Goal: Feedback & Contribution: Contribute content

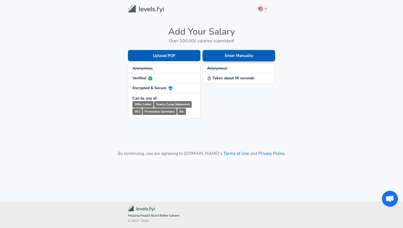
click at [219, 58] on button "Enter Manually" at bounding box center [238, 55] width 72 height 11
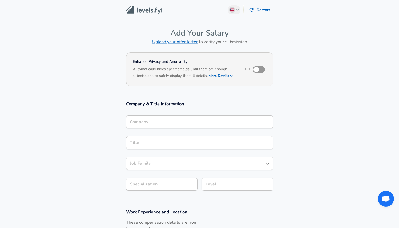
click at [175, 127] on div "Company" at bounding box center [199, 122] width 147 height 13
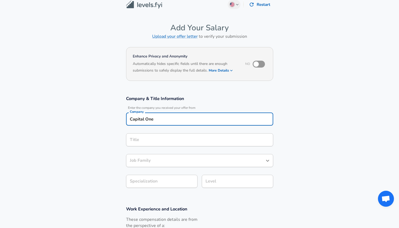
type input "Capital One"
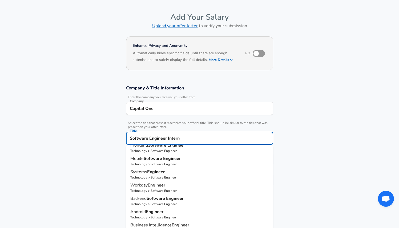
scroll to position [0, 0]
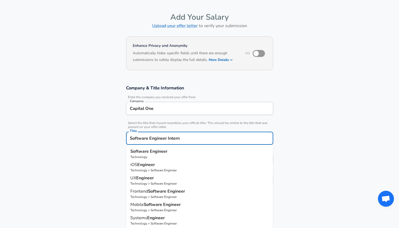
click at [190, 155] on p "Technology" at bounding box center [199, 157] width 138 height 5
type input "Software Engineer"
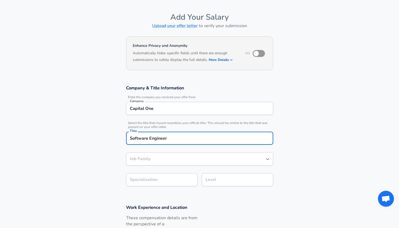
type input "Software Engineer"
click at [172, 165] on div "Software Engineer Job Family" at bounding box center [199, 159] width 147 height 13
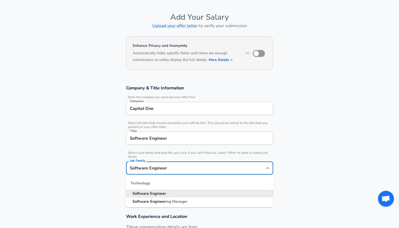
scroll to position [27, 0]
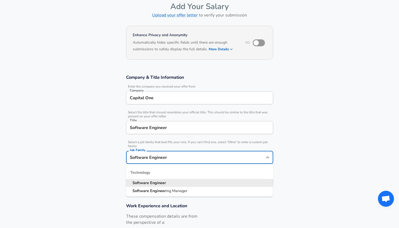
click at [172, 165] on ul "Technology Software Engineer Software Engineer ing Manager" at bounding box center [199, 180] width 147 height 33
click at [134, 155] on input "Software Engineer" at bounding box center [195, 157] width 134 height 8
click at [91, 169] on section "Company & Title Information Enter the company you received your offer from Comp…" at bounding box center [199, 132] width 399 height 129
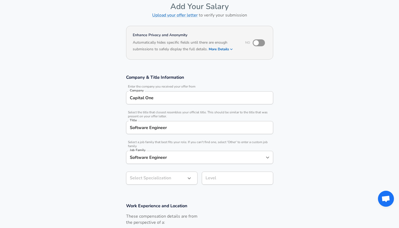
click at [152, 187] on div "Select Specialization ​ Select Specialization" at bounding box center [160, 177] width 76 height 21
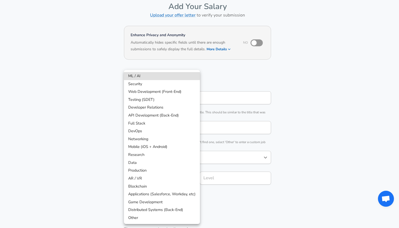
scroll to position [43, 0]
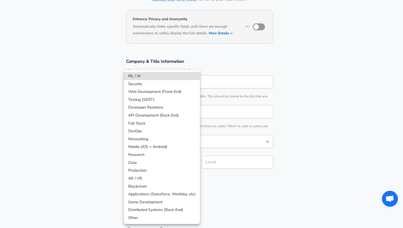
click at [153, 183] on body "English ([GEOGRAPHIC_DATA]) Change Restart Add Your Salary Upload your offer le…" at bounding box center [201, 71] width 403 height 228
click at [226, 169] on div at bounding box center [201, 114] width 403 height 228
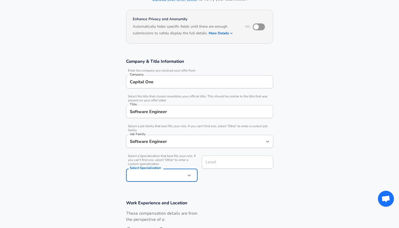
click at [225, 165] on div "ML / AI Security Web Development (Front-End) Testing (SDET) Developer Relations…" at bounding box center [199, 114] width 399 height 228
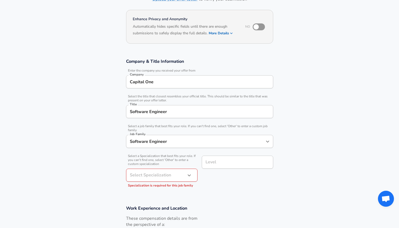
click at [225, 166] on input "Level" at bounding box center [237, 162] width 67 height 8
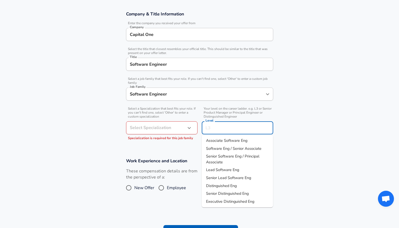
scroll to position [85, 0]
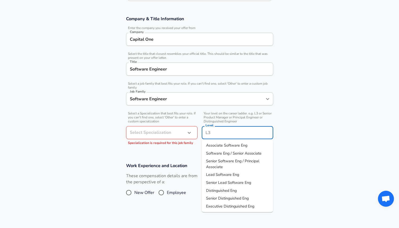
click at [181, 74] on div "Software Engineer Title" at bounding box center [199, 69] width 147 height 13
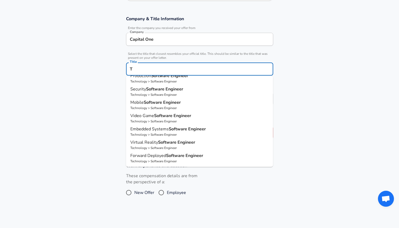
scroll to position [0, 0]
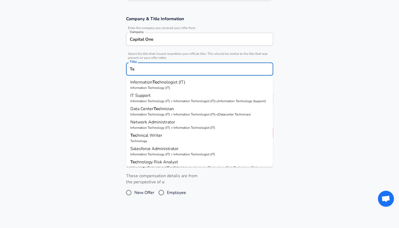
type input "T"
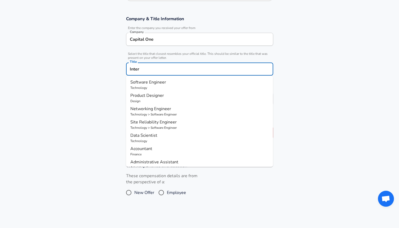
type input "Intern"
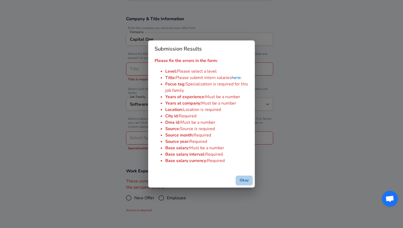
click at [245, 180] on button "Okay" at bounding box center [243, 181] width 17 height 10
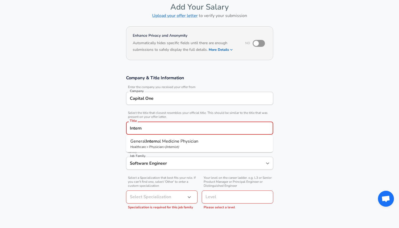
scroll to position [27, 0]
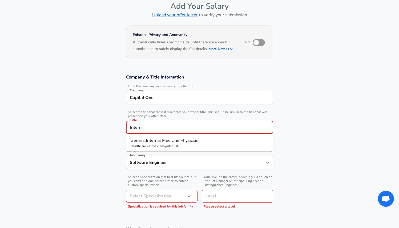
click at [166, 168] on div "Software Engineer Job Family" at bounding box center [199, 162] width 147 height 13
type input "Intern"
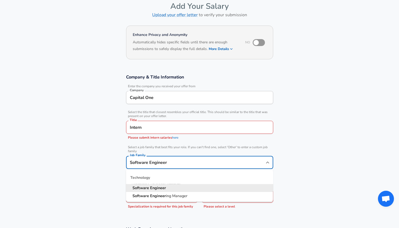
click at [166, 179] on div "Technology" at bounding box center [199, 177] width 147 height 13
click at [157, 153] on div "Job Family Software Engineer Job Family" at bounding box center [199, 162] width 147 height 21
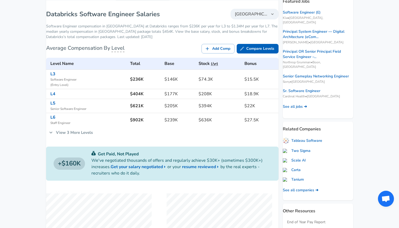
scroll to position [82, 0]
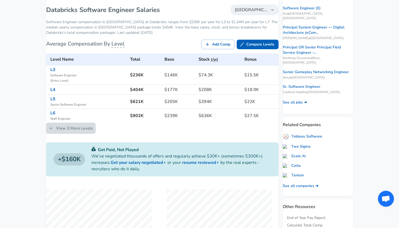
click at [76, 134] on link "View 3 More Levels" at bounding box center [71, 128] width 50 height 11
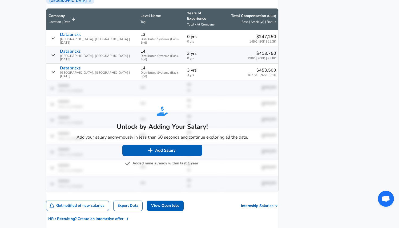
scroll to position [407, 0]
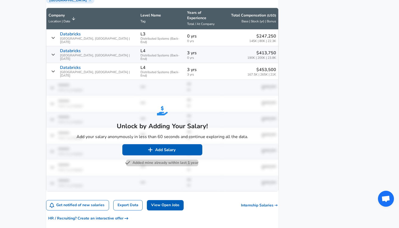
click at [143, 160] on button "Added mine already within last 1 year" at bounding box center [162, 163] width 72 height 7
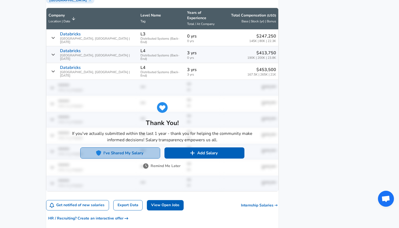
click at [145, 148] on button "I've Shared My Salary" at bounding box center [120, 153] width 80 height 11
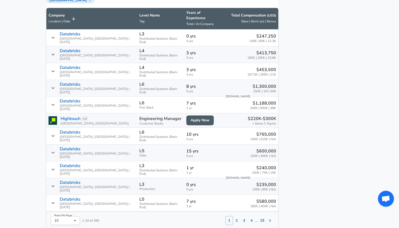
click at [233, 216] on button "2" at bounding box center [236, 220] width 7 height 9
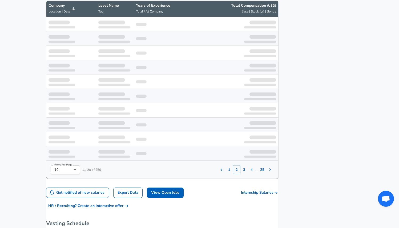
scroll to position [415, 0]
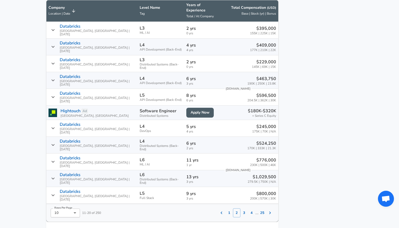
click at [240, 208] on button "3" at bounding box center [243, 212] width 7 height 9
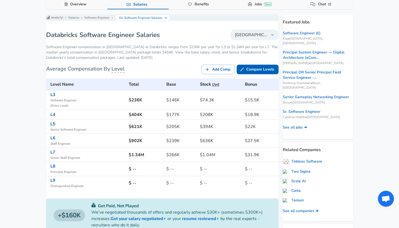
scroll to position [24, 0]
